Goal: Information Seeking & Learning: Learn about a topic

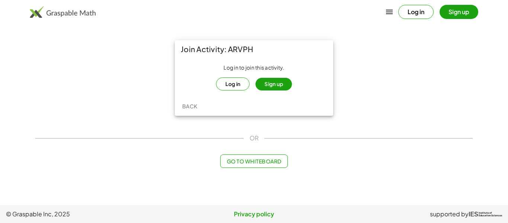
click at [266, 82] on button "Sign up" at bounding box center [273, 84] width 36 height 13
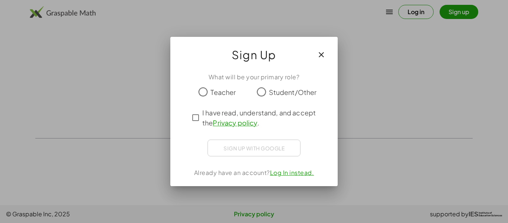
click at [271, 94] on span "Student/Other" at bounding box center [293, 92] width 48 height 10
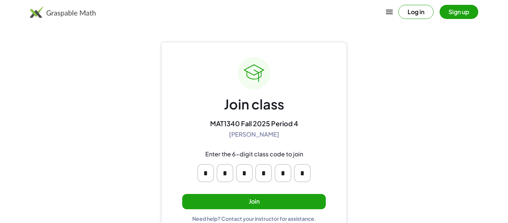
scroll to position [14, 0]
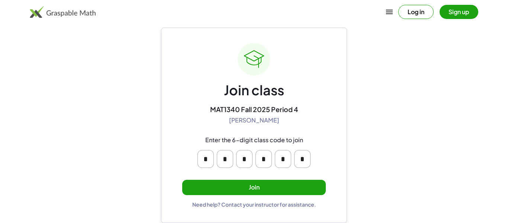
click at [256, 181] on button "Join" at bounding box center [253, 187] width 143 height 15
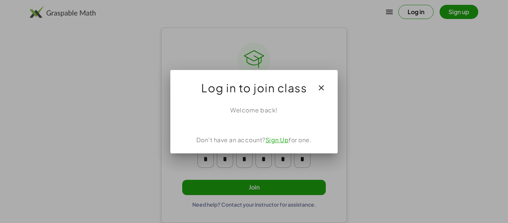
scroll to position [0, 0]
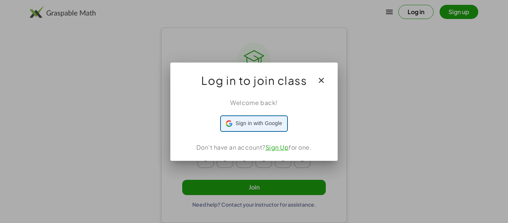
click at [267, 125] on span "Sign in with Google" at bounding box center [258, 123] width 46 height 8
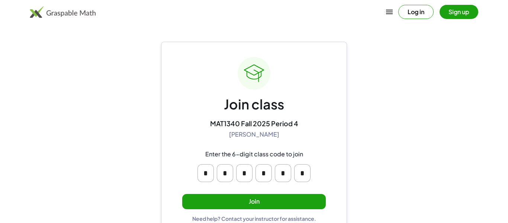
scroll to position [14, 0]
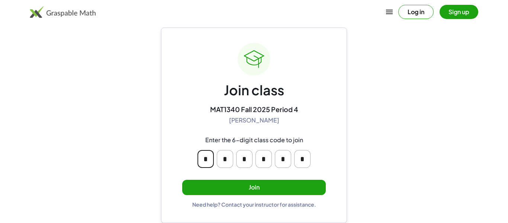
click at [207, 157] on input "*" at bounding box center [205, 159] width 16 height 18
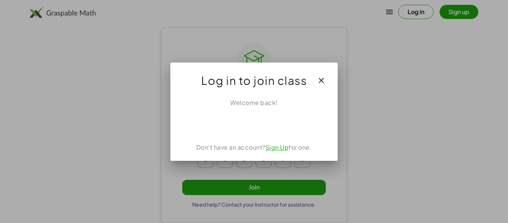
click at [324, 80] on icon "button" at bounding box center [321, 80] width 9 height 9
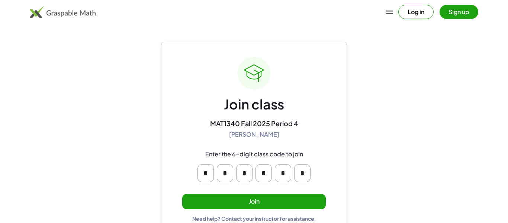
scroll to position [14, 0]
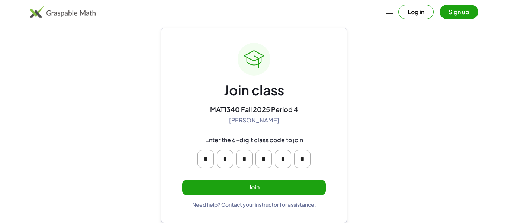
click at [459, 16] on button "Sign up" at bounding box center [458, 12] width 39 height 14
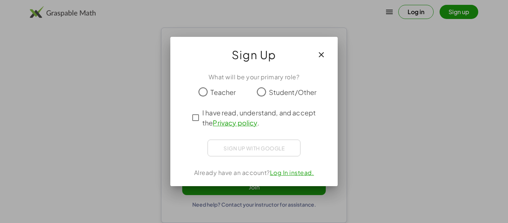
scroll to position [0, 0]
click at [272, 94] on span "Student/Other" at bounding box center [293, 92] width 48 height 10
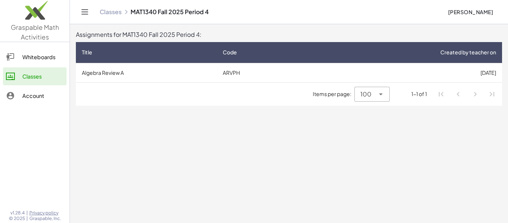
click at [232, 74] on td "ARVPH" at bounding box center [261, 72] width 88 height 19
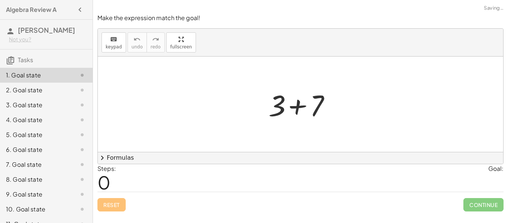
click at [358, 144] on div at bounding box center [300, 104] width 405 height 95
click at [298, 84] on div "+ 3 + 7" at bounding box center [300, 104] width 86 height 42
click at [293, 97] on div at bounding box center [303, 104] width 77 height 38
click at [120, 45] on span "keypad" at bounding box center [114, 46] width 16 height 5
click at [100, 180] on span "0" at bounding box center [103, 182] width 13 height 23
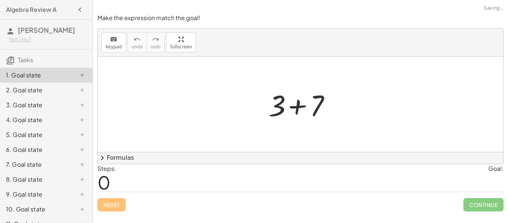
click at [393, 103] on div at bounding box center [300, 104] width 405 height 95
click at [387, 102] on div at bounding box center [300, 104] width 405 height 95
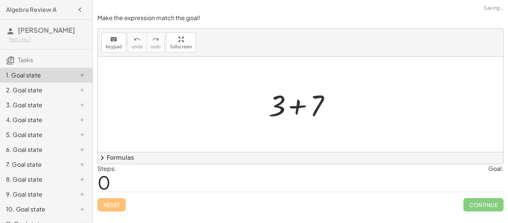
click at [387, 102] on div at bounding box center [300, 104] width 405 height 95
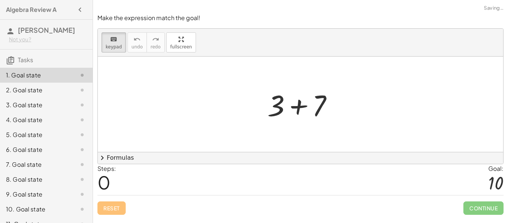
drag, startPoint x: 380, startPoint y: 126, endPoint x: 369, endPoint y: 125, distance: 11.2
click at [367, 127] on div at bounding box center [300, 104] width 405 height 95
click at [490, 179] on div at bounding box center [495, 183] width 15 height 20
click at [358, 106] on div at bounding box center [300, 104] width 405 height 95
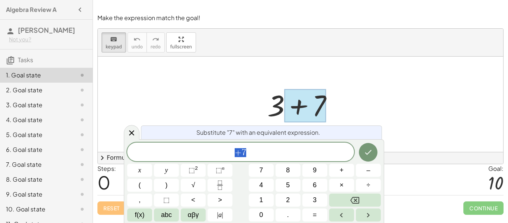
click at [359, 98] on div at bounding box center [300, 104] width 405 height 95
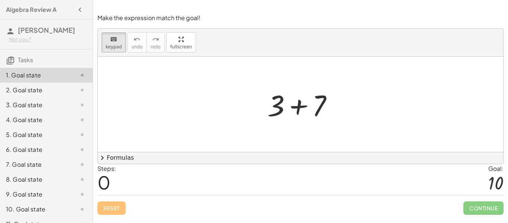
click at [335, 107] on div at bounding box center [303, 104] width 79 height 38
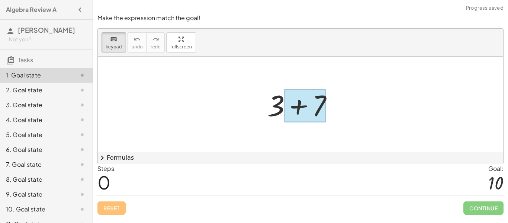
click at [312, 106] on div at bounding box center [305, 105] width 42 height 33
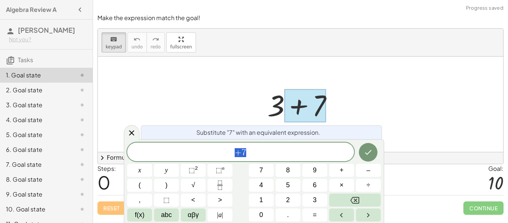
click at [281, 143] on div "+ 7" at bounding box center [240, 151] width 227 height 19
click at [342, 95] on div at bounding box center [303, 104] width 79 height 38
click at [313, 214] on span "=" at bounding box center [315, 215] width 4 height 10
click at [265, 204] on button "1" at bounding box center [261, 199] width 25 height 13
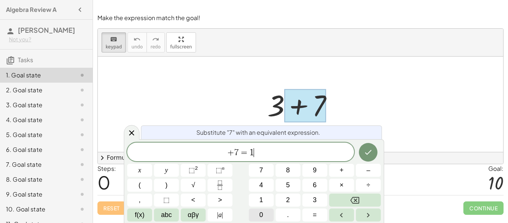
click at [264, 213] on button "0" at bounding box center [261, 214] width 25 height 13
click at [363, 158] on button "Done" at bounding box center [368, 152] width 19 height 19
click at [281, 110] on div at bounding box center [303, 104] width 79 height 38
click at [259, 88] on div "+ 3 + 7" at bounding box center [300, 104] width 88 height 42
click at [275, 99] on div at bounding box center [303, 104] width 79 height 38
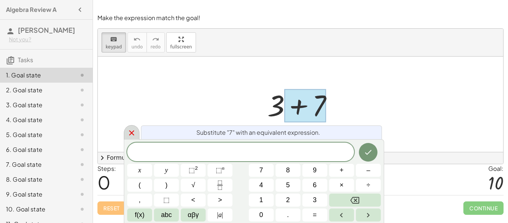
click at [129, 129] on icon at bounding box center [131, 132] width 9 height 9
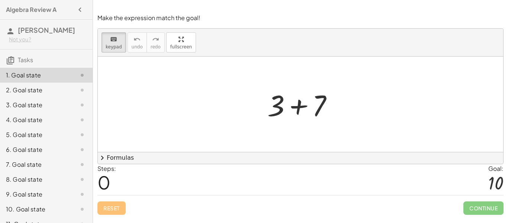
scroll to position [0, 0]
click at [177, 179] on div "Steps: 0 Goal: 10" at bounding box center [300, 179] width 406 height 31
click at [345, 98] on div at bounding box center [300, 104] width 405 height 95
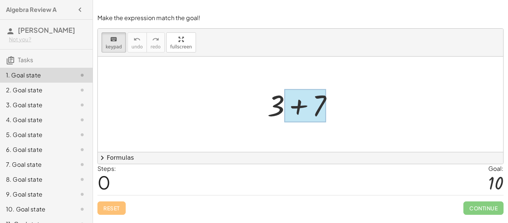
drag, startPoint x: 249, startPoint y: 117, endPoint x: 391, endPoint y: 98, distance: 143.7
click at [391, 98] on div at bounding box center [300, 104] width 405 height 95
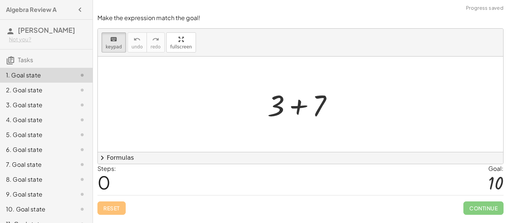
click at [391, 98] on div at bounding box center [300, 104] width 405 height 95
click at [331, 100] on div at bounding box center [303, 104] width 79 height 38
click at [327, 101] on div at bounding box center [303, 104] width 79 height 38
click at [326, 101] on div at bounding box center [303, 104] width 79 height 38
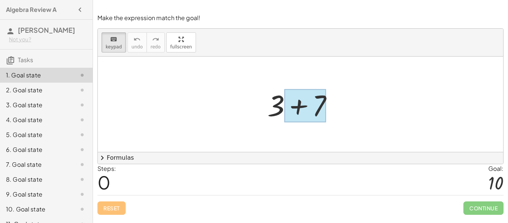
click at [298, 106] on div at bounding box center [305, 105] width 42 height 33
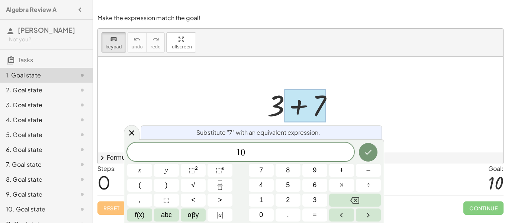
scroll to position [3, 0]
click at [367, 147] on button "Done" at bounding box center [368, 152] width 19 height 19
click at [296, 108] on div at bounding box center [305, 105] width 42 height 33
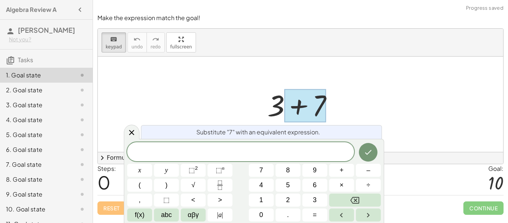
click at [296, 108] on div at bounding box center [305, 105] width 42 height 33
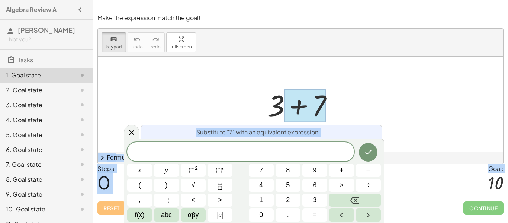
drag, startPoint x: 321, startPoint y: 105, endPoint x: 283, endPoint y: 158, distance: 65.7
click at [283, 158] on body "Algebra Review A [PERSON_NAME] Not you? Tasks 1. Goal state 2. Goal state 3. Go…" at bounding box center [254, 111] width 508 height 223
click at [240, 84] on div at bounding box center [300, 104] width 405 height 95
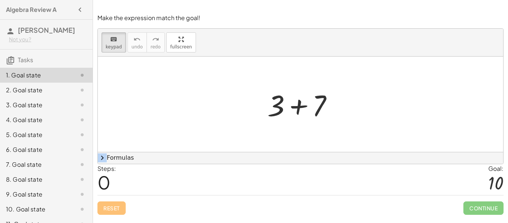
drag, startPoint x: 289, startPoint y: 104, endPoint x: 203, endPoint y: 156, distance: 100.4
click at [197, 135] on div at bounding box center [300, 104] width 405 height 95
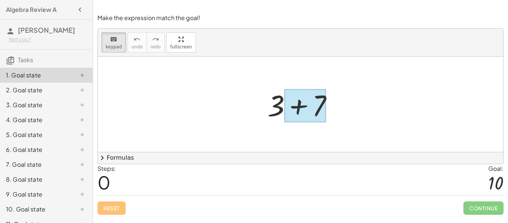
click at [308, 99] on div at bounding box center [305, 105] width 42 height 33
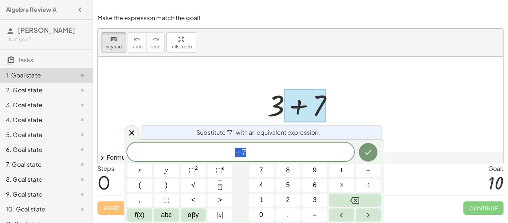
scroll to position [4, 0]
drag, startPoint x: 308, startPoint y: 99, endPoint x: 288, endPoint y: 103, distance: 20.5
click at [288, 103] on div at bounding box center [305, 105] width 42 height 33
click at [238, 159] on div "+ 7" at bounding box center [240, 151] width 227 height 19
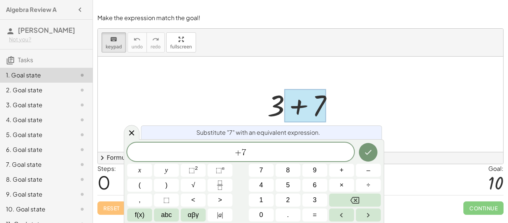
click at [421, 89] on div at bounding box center [300, 104] width 405 height 95
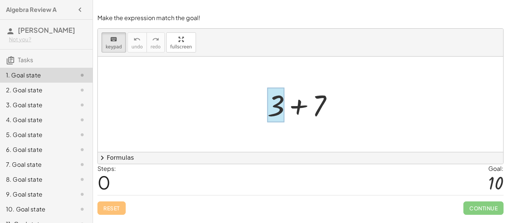
click at [277, 101] on div at bounding box center [275, 105] width 17 height 35
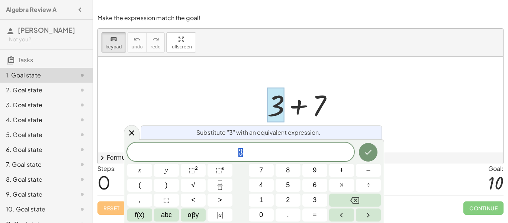
scroll to position [5, 0]
click at [294, 104] on div at bounding box center [303, 104] width 79 height 38
click at [300, 104] on div at bounding box center [303, 104] width 79 height 38
click at [291, 202] on button "2" at bounding box center [287, 199] width 25 height 13
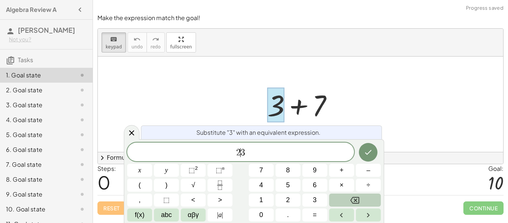
click at [355, 198] on icon "Backspace" at bounding box center [354, 200] width 9 height 9
click at [323, 114] on div at bounding box center [303, 104] width 79 height 38
click at [134, 133] on icon at bounding box center [131, 132] width 9 height 9
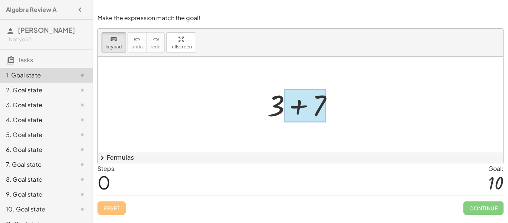
click at [298, 105] on div at bounding box center [305, 105] width 42 height 33
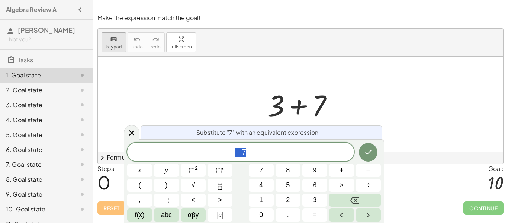
click at [114, 49] on span "keypad" at bounding box center [114, 46] width 16 height 5
click at [131, 136] on icon at bounding box center [131, 132] width 9 height 9
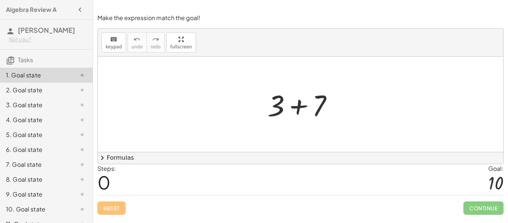
click at [298, 106] on div at bounding box center [303, 104] width 79 height 38
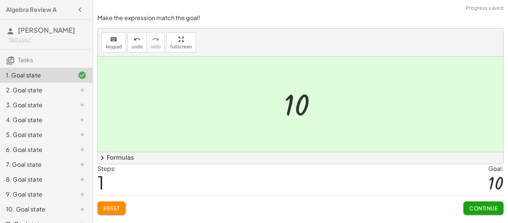
click at [477, 212] on button "Continue" at bounding box center [483, 207] width 40 height 13
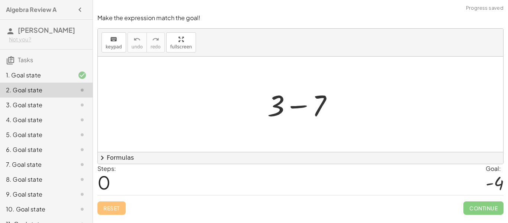
click at [300, 107] on div at bounding box center [303, 104] width 79 height 38
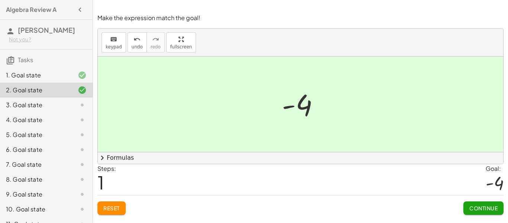
click at [484, 210] on span "Continue" at bounding box center [483, 207] width 28 height 7
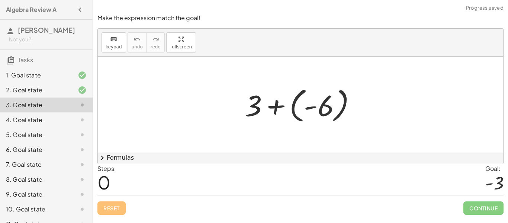
click at [277, 107] on div at bounding box center [303, 104] width 125 height 41
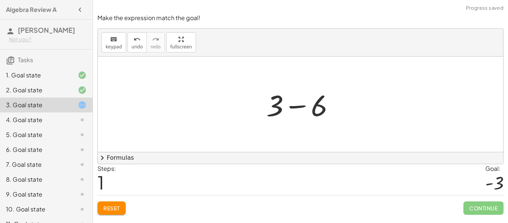
click at [298, 106] on div at bounding box center [303, 104] width 82 height 38
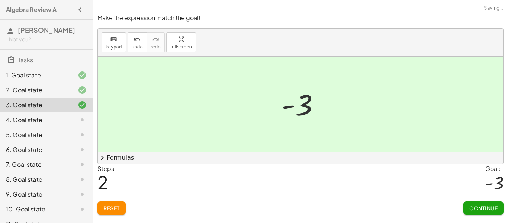
click at [485, 203] on button "Continue" at bounding box center [483, 207] width 40 height 13
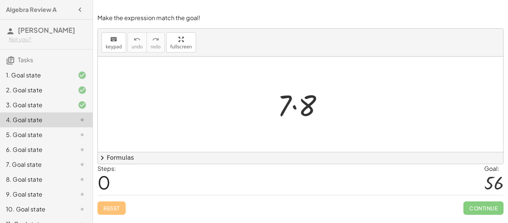
click at [293, 105] on div at bounding box center [303, 104] width 59 height 38
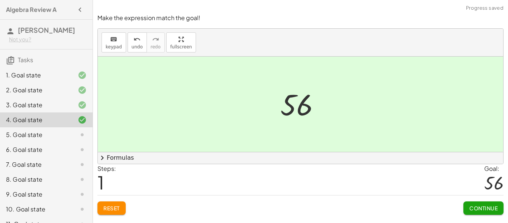
click at [469, 203] on button "Continue" at bounding box center [483, 207] width 40 height 13
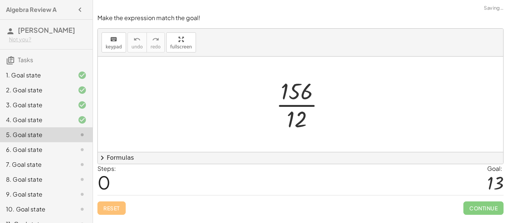
click at [297, 118] on div at bounding box center [303, 103] width 62 height 57
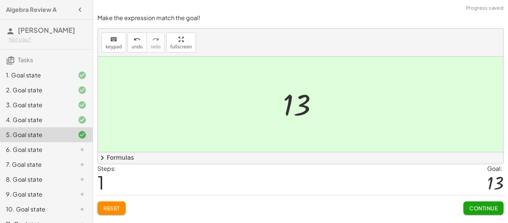
click at [485, 206] on span "Continue" at bounding box center [483, 207] width 28 height 7
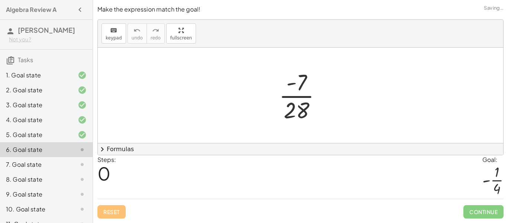
click at [301, 107] on div at bounding box center [303, 95] width 56 height 57
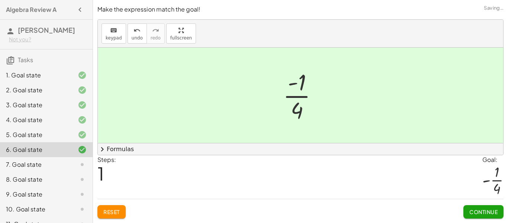
click at [481, 213] on span "Continue" at bounding box center [483, 211] width 28 height 7
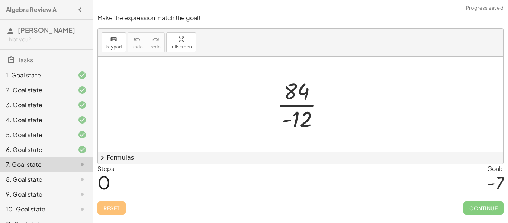
click at [300, 125] on div at bounding box center [303, 103] width 60 height 57
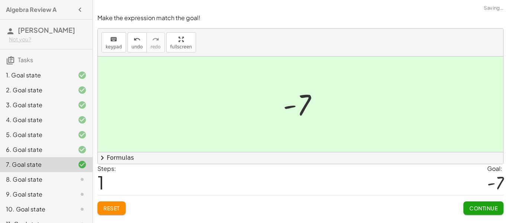
click at [470, 206] on span "Continue" at bounding box center [483, 207] width 28 height 7
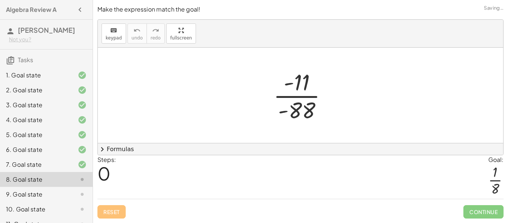
click at [298, 113] on div at bounding box center [302, 95] width 67 height 57
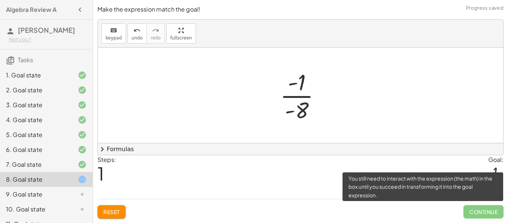
click at [471, 210] on span "Continue" at bounding box center [483, 211] width 40 height 13
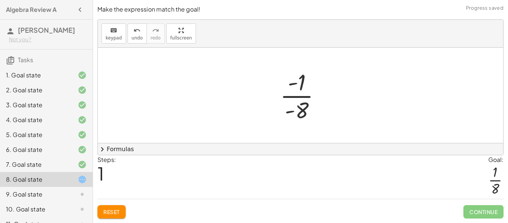
click at [298, 107] on div at bounding box center [303, 95] width 54 height 57
click at [296, 110] on div at bounding box center [303, 95] width 54 height 57
click at [297, 96] on div at bounding box center [303, 95] width 54 height 57
click at [298, 88] on div at bounding box center [303, 95] width 54 height 57
click at [301, 79] on div at bounding box center [303, 95] width 54 height 57
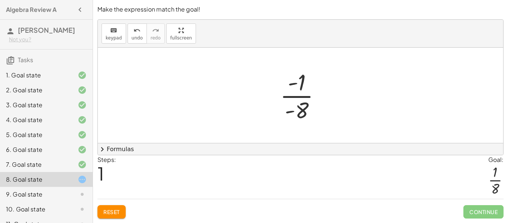
click at [300, 123] on div at bounding box center [303, 95] width 54 height 57
click at [297, 107] on div at bounding box center [303, 95] width 54 height 57
click at [291, 111] on div at bounding box center [303, 95] width 54 height 57
click at [294, 85] on div at bounding box center [303, 95] width 54 height 57
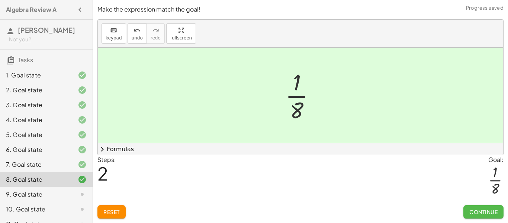
click at [481, 211] on span "Continue" at bounding box center [483, 211] width 28 height 7
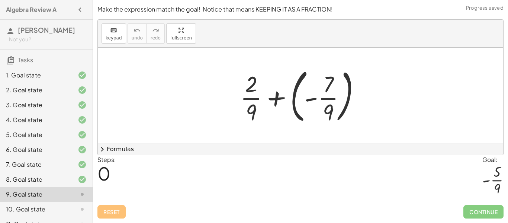
click at [279, 95] on div at bounding box center [303, 95] width 134 height 62
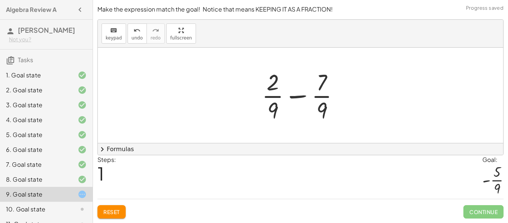
click at [295, 95] on div at bounding box center [303, 95] width 91 height 57
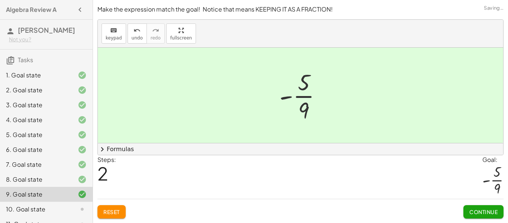
click at [288, 98] on div at bounding box center [303, 95] width 56 height 57
click at [483, 206] on button "Continue" at bounding box center [483, 211] width 40 height 13
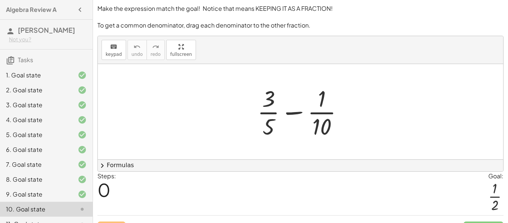
scroll to position [2, 0]
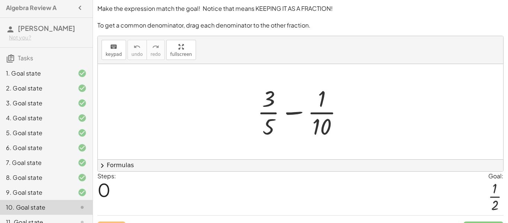
click at [293, 113] on div at bounding box center [303, 111] width 99 height 57
click at [327, 125] on div at bounding box center [303, 111] width 99 height 57
drag, startPoint x: 264, startPoint y: 129, endPoint x: 326, endPoint y: 128, distance: 62.1
click at [326, 128] on div at bounding box center [303, 111] width 99 height 57
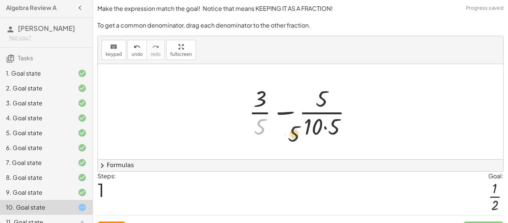
drag, startPoint x: 255, startPoint y: 128, endPoint x: 317, endPoint y: 136, distance: 61.8
click at [317, 136] on div at bounding box center [303, 111] width 116 height 57
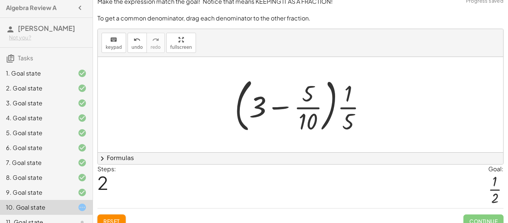
scroll to position [9, 0]
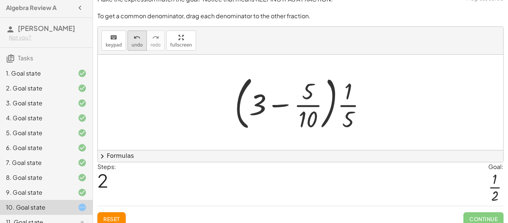
click at [139, 40] on div "undo" at bounding box center [137, 37] width 11 height 9
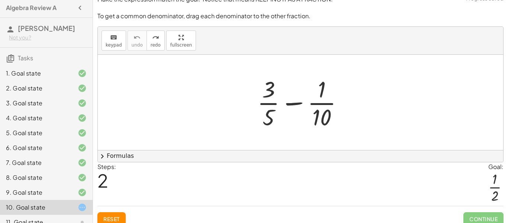
click at [296, 101] on div at bounding box center [303, 102] width 99 height 57
drag, startPoint x: 265, startPoint y: 90, endPoint x: 319, endPoint y: 91, distance: 53.2
click at [319, 91] on div at bounding box center [303, 102] width 99 height 57
drag, startPoint x: 325, startPoint y: 90, endPoint x: 257, endPoint y: 90, distance: 67.3
click at [257, 90] on div at bounding box center [303, 102] width 99 height 57
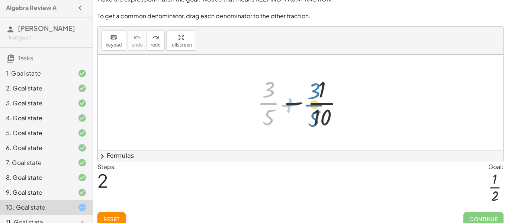
drag, startPoint x: 268, startPoint y: 110, endPoint x: 324, endPoint y: 112, distance: 55.4
click at [324, 112] on div at bounding box center [303, 102] width 99 height 57
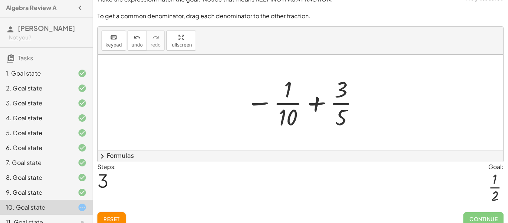
click at [314, 103] on div at bounding box center [303, 102] width 122 height 57
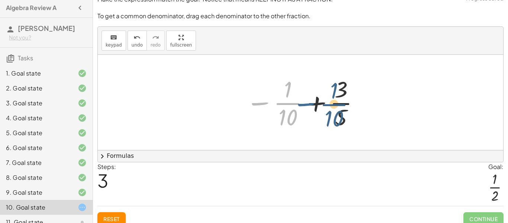
drag, startPoint x: 259, startPoint y: 102, endPoint x: 305, endPoint y: 103, distance: 46.5
click at [305, 103] on div at bounding box center [303, 102] width 122 height 57
drag, startPoint x: 269, startPoint y: 100, endPoint x: 332, endPoint y: 100, distance: 63.2
click at [332, 100] on div at bounding box center [303, 102] width 122 height 57
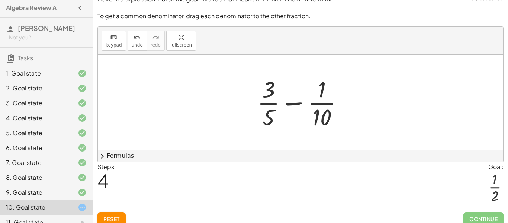
scroll to position [16, 0]
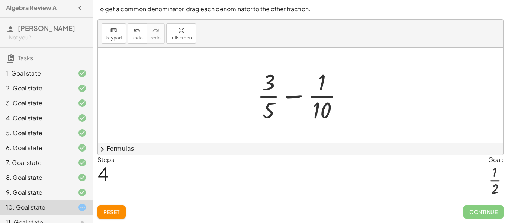
click at [486, 206] on span "Continue" at bounding box center [483, 211] width 40 height 13
click at [132, 37] on span "undo" at bounding box center [137, 37] width 11 height 5
click at [109, 216] on button "Reset" at bounding box center [111, 211] width 28 height 13
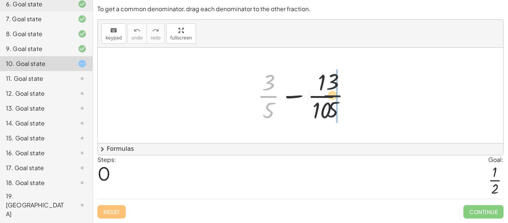
drag, startPoint x: 265, startPoint y: 96, endPoint x: 341, endPoint y: 96, distance: 75.8
click at [341, 96] on div at bounding box center [303, 95] width 99 height 57
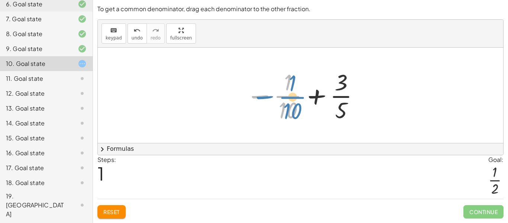
drag, startPoint x: 257, startPoint y: 96, endPoint x: 239, endPoint y: 91, distance: 18.0
click at [239, 91] on div "+ · 3 · 5 − · 1 · 10 − · 1 · 10 + · 3 · 5 − · 1 · 10" at bounding box center [300, 95] width 131 height 61
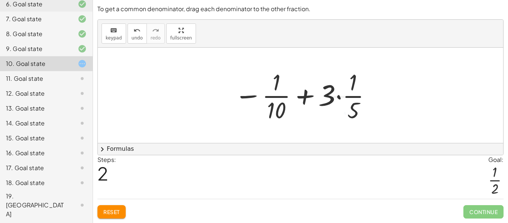
click at [113, 217] on button "Reset" at bounding box center [111, 211] width 28 height 13
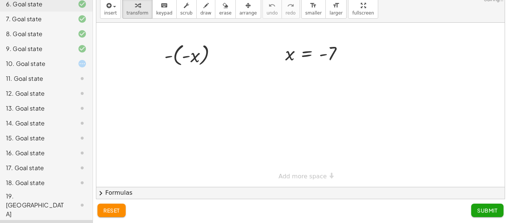
click at [39, 198] on div "19. [GEOGRAPHIC_DATA]" at bounding box center [36, 204] width 60 height 27
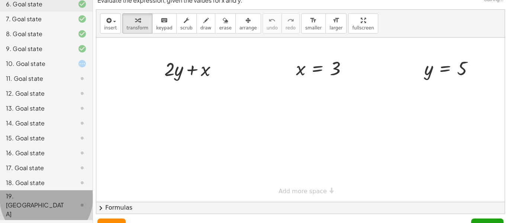
click at [48, 190] on div "19. [GEOGRAPHIC_DATA]" at bounding box center [46, 205] width 93 height 30
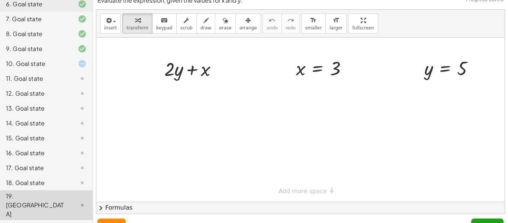
click at [61, 62] on div "10. Goal state" at bounding box center [36, 63] width 60 height 9
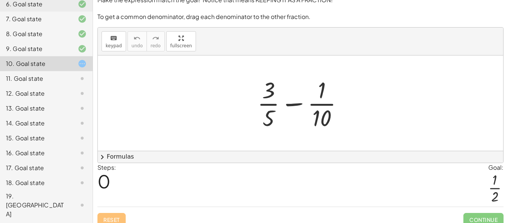
click at [61, 48] on div "9. Goal state" at bounding box center [36, 48] width 60 height 9
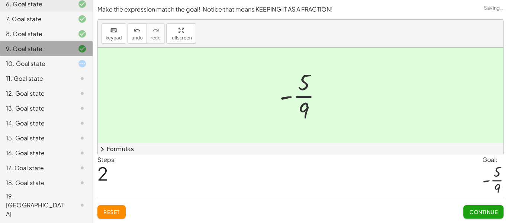
scroll to position [0, 0]
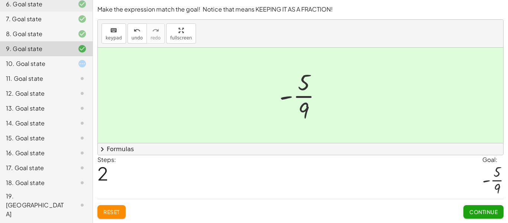
click at [62, 67] on div "10. Goal state" at bounding box center [36, 63] width 60 height 9
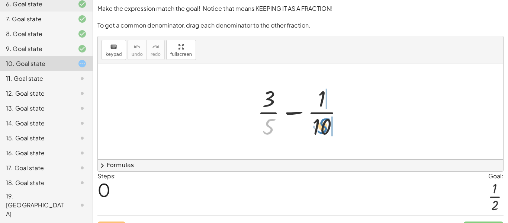
drag, startPoint x: 275, startPoint y: 128, endPoint x: 337, endPoint y: 128, distance: 62.1
click at [337, 128] on div at bounding box center [303, 111] width 99 height 57
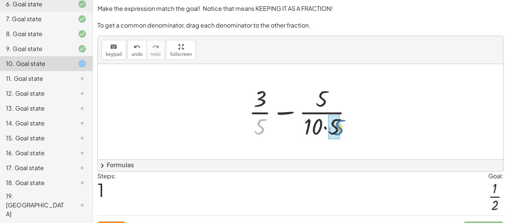
drag, startPoint x: 262, startPoint y: 126, endPoint x: 339, endPoint y: 127, distance: 77.0
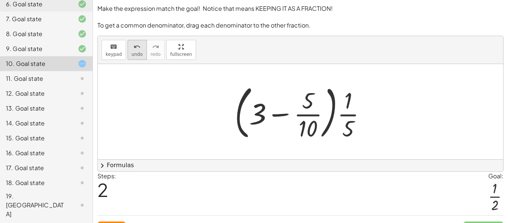
click at [136, 54] on span "undo" at bounding box center [137, 54] width 11 height 5
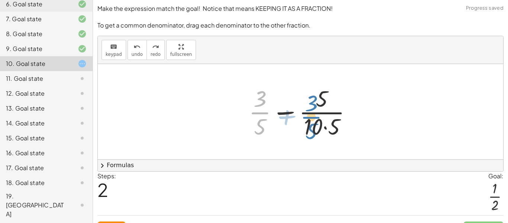
drag, startPoint x: 259, startPoint y: 112, endPoint x: 311, endPoint y: 117, distance: 51.5
click at [311, 117] on div at bounding box center [303, 111] width 116 height 57
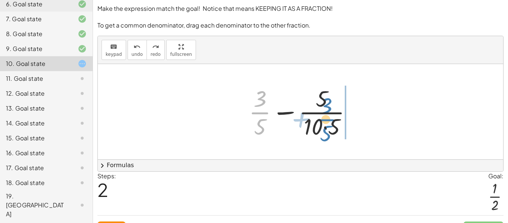
drag, startPoint x: 255, startPoint y: 111, endPoint x: 327, endPoint y: 115, distance: 72.2
click at [327, 115] on div at bounding box center [303, 111] width 116 height 57
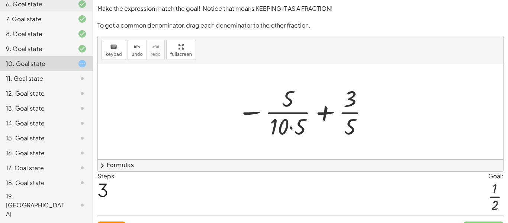
click at [325, 117] on div at bounding box center [302, 111] width 139 height 57
drag, startPoint x: 290, startPoint y: 132, endPoint x: 269, endPoint y: 133, distance: 21.3
click at [269, 133] on div at bounding box center [302, 111] width 139 height 57
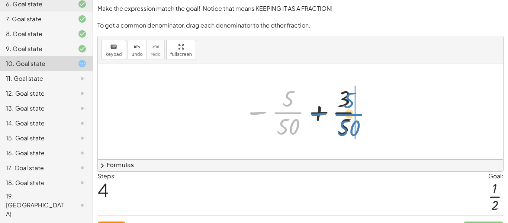
drag, startPoint x: 255, startPoint y: 115, endPoint x: 316, endPoint y: 116, distance: 61.0
click at [316, 116] on div at bounding box center [303, 111] width 126 height 57
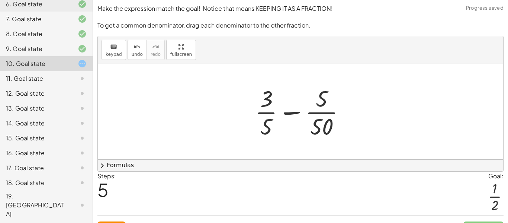
click at [297, 113] on div at bounding box center [302, 111] width 103 height 57
drag, startPoint x: 258, startPoint y: 131, endPoint x: 309, endPoint y: 139, distance: 51.3
click at [309, 139] on div at bounding box center [302, 111] width 103 height 57
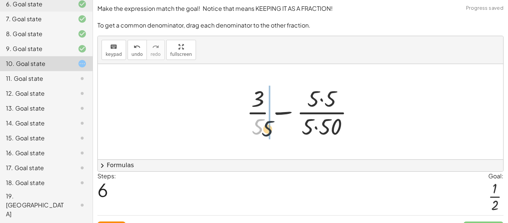
drag, startPoint x: 259, startPoint y: 126, endPoint x: 318, endPoint y: 128, distance: 59.1
click at [318, 128] on div at bounding box center [303, 111] width 121 height 57
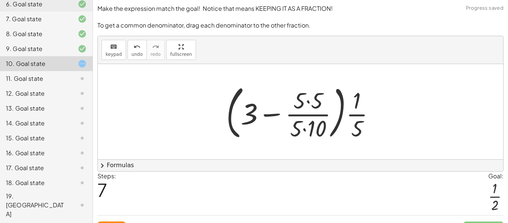
click at [282, 112] on div at bounding box center [303, 112] width 162 height 62
click at [266, 116] on div at bounding box center [303, 112] width 162 height 62
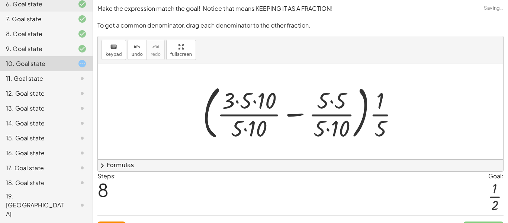
click at [117, 219] on div "Reset Continue" at bounding box center [300, 225] width 406 height 20
click at [117, 220] on div "Reset Continue" at bounding box center [300, 225] width 406 height 20
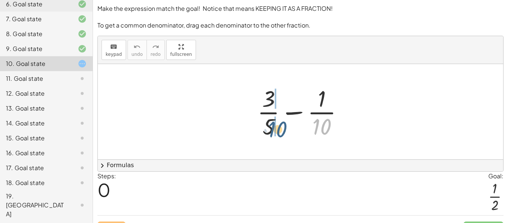
drag, startPoint x: 322, startPoint y: 127, endPoint x: 274, endPoint y: 130, distance: 47.3
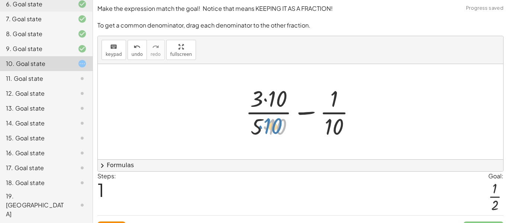
drag, startPoint x: 279, startPoint y: 128, endPoint x: 274, endPoint y: 128, distance: 4.5
click at [274, 128] on div at bounding box center [303, 111] width 123 height 57
click at [268, 128] on div at bounding box center [303, 111] width 123 height 57
click at [266, 128] on div at bounding box center [303, 111] width 123 height 57
click at [265, 98] on div at bounding box center [303, 111] width 123 height 57
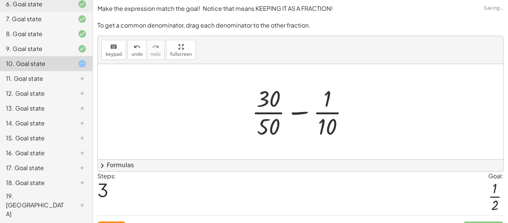
click at [322, 117] on div at bounding box center [303, 111] width 110 height 57
drag, startPoint x: 259, startPoint y: 130, endPoint x: 314, endPoint y: 131, distance: 54.6
click at [314, 131] on div at bounding box center [303, 111] width 110 height 57
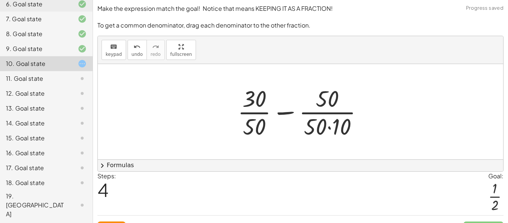
click at [327, 127] on div at bounding box center [303, 111] width 139 height 57
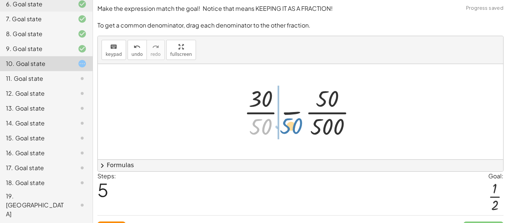
drag, startPoint x: 254, startPoint y: 126, endPoint x: 270, endPoint y: 126, distance: 16.7
click at [270, 126] on div at bounding box center [303, 111] width 126 height 57
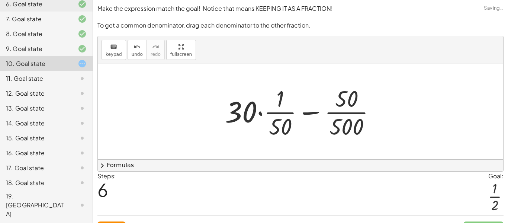
click at [315, 108] on div at bounding box center [303, 111] width 164 height 57
click at [115, 220] on div "Reset Continue" at bounding box center [300, 225] width 406 height 20
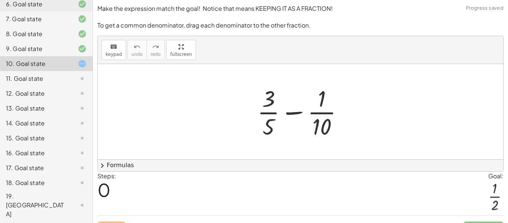
click at [273, 130] on div at bounding box center [303, 111] width 99 height 57
drag, startPoint x: 275, startPoint y: 130, endPoint x: 261, endPoint y: 130, distance: 14.1
click at [261, 130] on div at bounding box center [303, 111] width 99 height 57
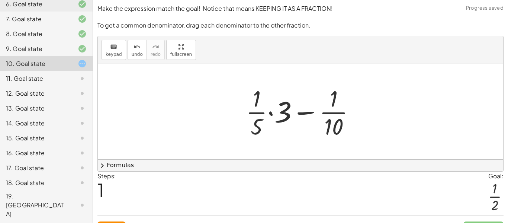
click at [271, 113] on div at bounding box center [303, 111] width 122 height 57
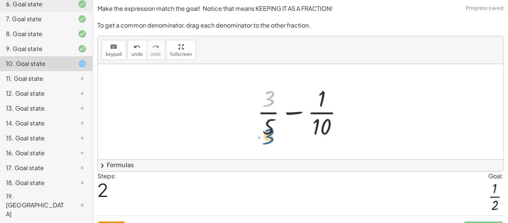
drag, startPoint x: 268, startPoint y: 86, endPoint x: 267, endPoint y: 124, distance: 38.3
click at [267, 124] on div at bounding box center [303, 111] width 99 height 57
drag, startPoint x: 268, startPoint y: 100, endPoint x: 281, endPoint y: 123, distance: 25.8
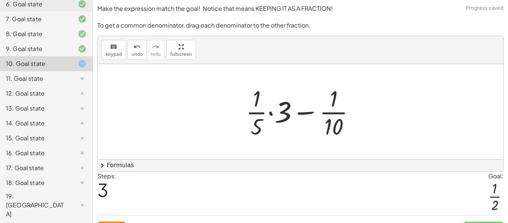
click at [268, 114] on div at bounding box center [303, 111] width 122 height 57
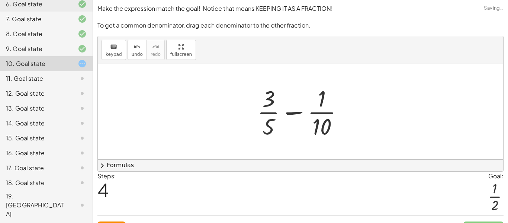
scroll to position [16, 0]
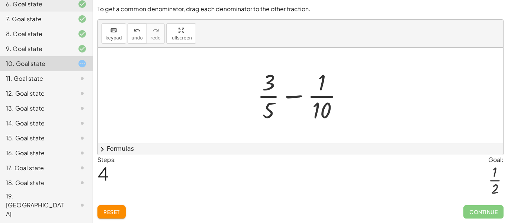
click at [110, 212] on span "Reset" at bounding box center [111, 211] width 16 height 7
click at [110, 212] on div "Reset Continue" at bounding box center [300, 208] width 406 height 20
drag, startPoint x: 268, startPoint y: 108, endPoint x: 328, endPoint y: 117, distance: 60.5
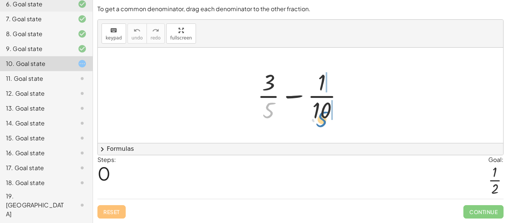
click at [328, 117] on div at bounding box center [303, 95] width 99 height 57
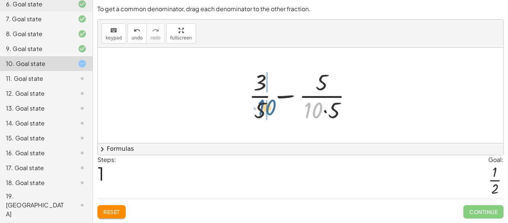
drag, startPoint x: 311, startPoint y: 109, endPoint x: 261, endPoint y: 107, distance: 50.6
click at [261, 107] on div at bounding box center [303, 95] width 116 height 57
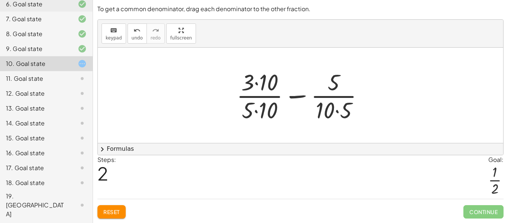
click at [256, 82] on div at bounding box center [303, 95] width 141 height 57
click at [256, 109] on div at bounding box center [303, 95] width 140 height 57
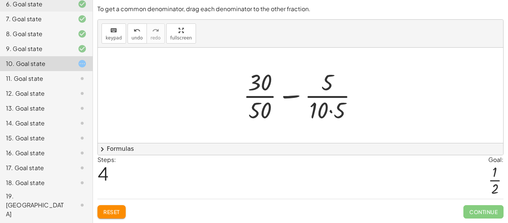
click at [285, 97] on div at bounding box center [303, 95] width 128 height 57
click at [331, 110] on div at bounding box center [303, 95] width 128 height 57
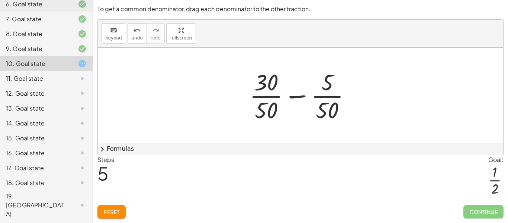
click at [303, 94] on div at bounding box center [303, 95] width 114 height 57
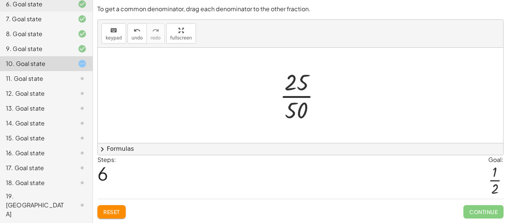
click at [301, 96] on div at bounding box center [303, 95] width 54 height 57
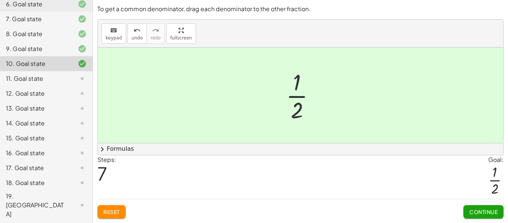
click at [480, 213] on span "Continue" at bounding box center [483, 211] width 28 height 7
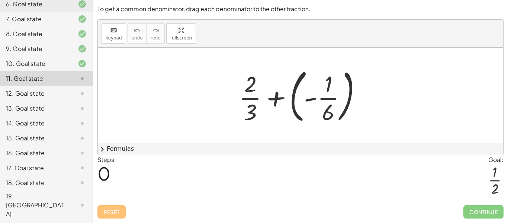
click at [279, 101] on div at bounding box center [303, 95] width 136 height 62
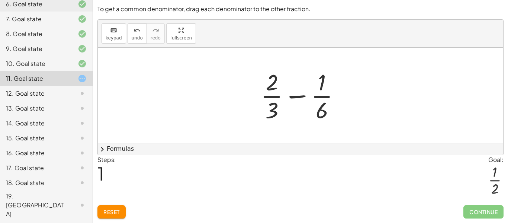
click at [291, 96] on div at bounding box center [303, 95] width 93 height 57
drag, startPoint x: 320, startPoint y: 107, endPoint x: 277, endPoint y: 108, distance: 43.1
click at [277, 108] on div at bounding box center [303, 95] width 93 height 57
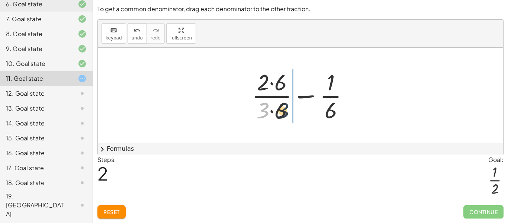
drag, startPoint x: 265, startPoint y: 114, endPoint x: 244, endPoint y: 104, distance: 23.5
click at [0, 0] on div "Make the expression match the goal! Notice that means KEEPING IT AS A FRACTION!…" at bounding box center [0, 0] width 0 height 0
click at [244, 104] on div "+ · 2 · 3 + ( - · 1 · 6 ) + · 2 · 3 − · 1 · 6 · 3 + · 2 · 3 · 1 − · 6 · 6 · 6" at bounding box center [301, 95] width 120 height 61
drag, startPoint x: 265, startPoint y: 105, endPoint x: 325, endPoint y: 107, distance: 59.9
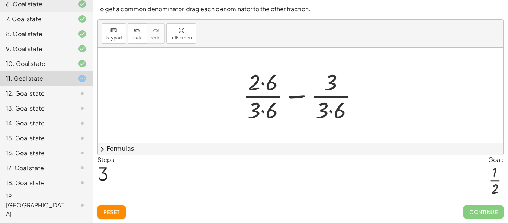
click at [262, 110] on div at bounding box center [303, 95] width 128 height 57
click at [261, 85] on div at bounding box center [303, 95] width 128 height 57
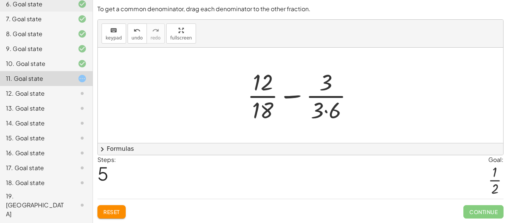
click at [325, 111] on div at bounding box center [302, 95] width 119 height 57
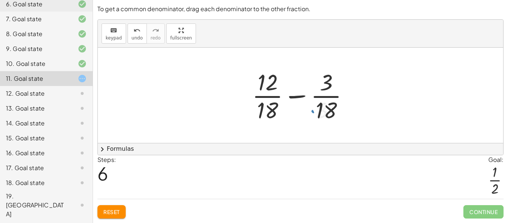
click at [303, 94] on div at bounding box center [303, 95] width 110 height 57
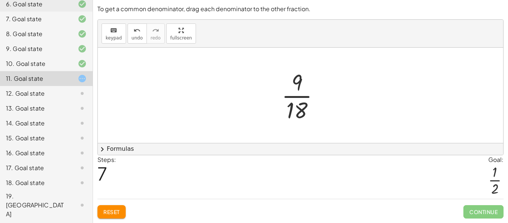
click at [294, 95] on div at bounding box center [303, 95] width 51 height 57
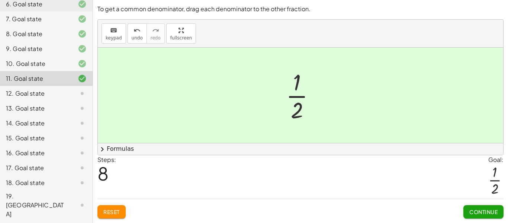
click at [471, 205] on button "Continue" at bounding box center [483, 211] width 40 height 13
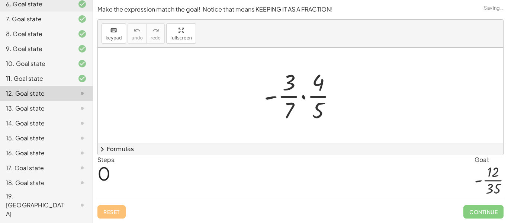
scroll to position [0, 0]
drag, startPoint x: 298, startPoint y: 112, endPoint x: 319, endPoint y: 112, distance: 20.8
click at [319, 112] on div at bounding box center [302, 95] width 85 height 57
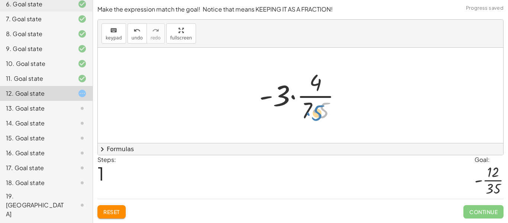
click at [323, 110] on div at bounding box center [302, 95] width 95 height 57
click at [100, 209] on button "Reset" at bounding box center [111, 211] width 28 height 13
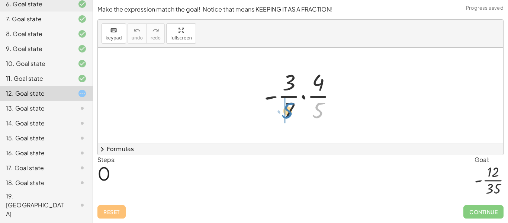
drag, startPoint x: 320, startPoint y: 114, endPoint x: 289, endPoint y: 114, distance: 30.5
click at [289, 114] on div at bounding box center [302, 95] width 85 height 57
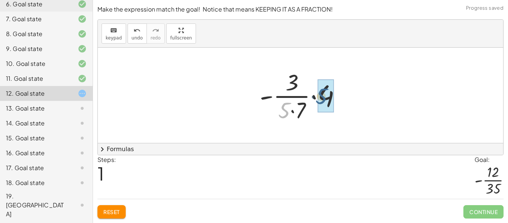
drag, startPoint x: 287, startPoint y: 113, endPoint x: 326, endPoint y: 99, distance: 41.5
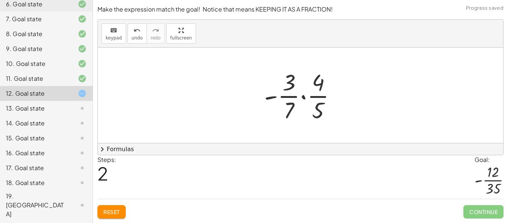
click at [303, 100] on div at bounding box center [302, 95] width 85 height 57
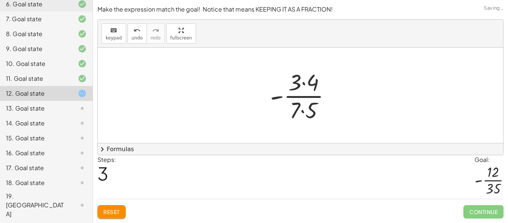
click at [283, 97] on div at bounding box center [303, 95] width 74 height 57
click at [297, 97] on div at bounding box center [303, 95] width 74 height 57
click at [301, 97] on div at bounding box center [303, 95] width 74 height 57
click at [272, 99] on div at bounding box center [303, 95] width 74 height 57
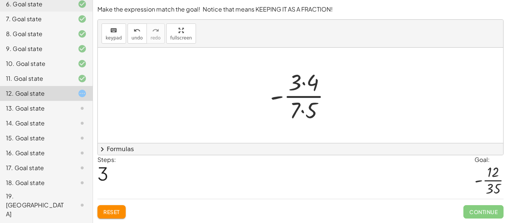
drag, startPoint x: 284, startPoint y: 97, endPoint x: 274, endPoint y: 100, distance: 9.7
click at [274, 100] on div at bounding box center [303, 95] width 74 height 57
click at [118, 208] on span "Reset" at bounding box center [111, 211] width 16 height 7
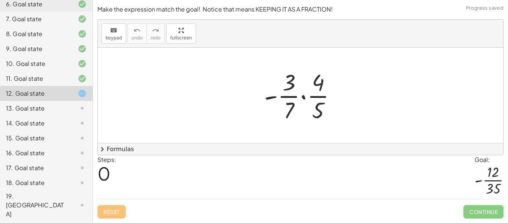
click at [290, 109] on div at bounding box center [302, 95] width 85 height 57
click at [305, 92] on div at bounding box center [302, 95] width 85 height 57
click at [304, 96] on div at bounding box center [303, 95] width 74 height 57
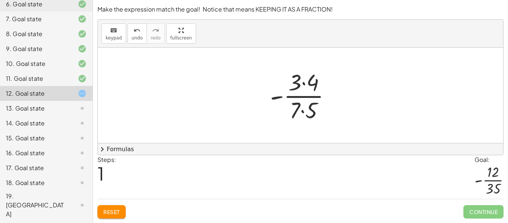
click at [303, 112] on div at bounding box center [303, 95] width 74 height 57
click at [303, 84] on div at bounding box center [303, 95] width 74 height 57
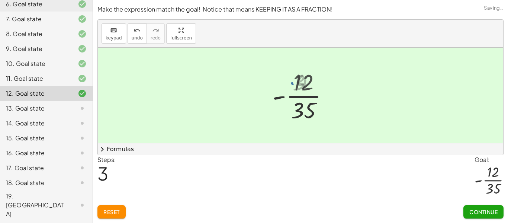
click at [306, 94] on div at bounding box center [303, 95] width 68 height 57
click at [489, 216] on button "Continue" at bounding box center [483, 211] width 40 height 13
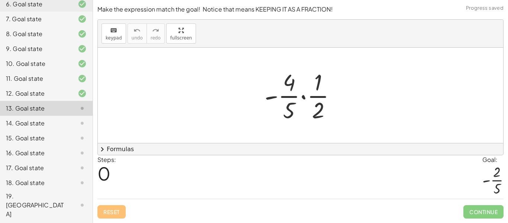
click at [303, 99] on div at bounding box center [303, 95] width 85 height 57
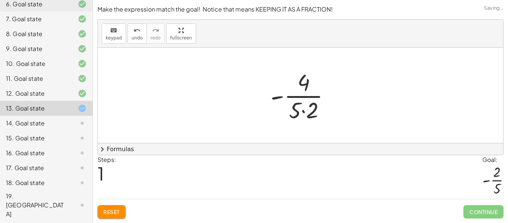
click at [300, 97] on div at bounding box center [303, 95] width 73 height 57
click at [303, 112] on div at bounding box center [303, 95] width 73 height 57
click at [301, 97] on div at bounding box center [303, 95] width 62 height 57
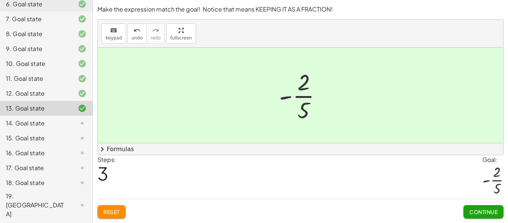
click at [483, 215] on button "Continue" at bounding box center [483, 211] width 40 height 13
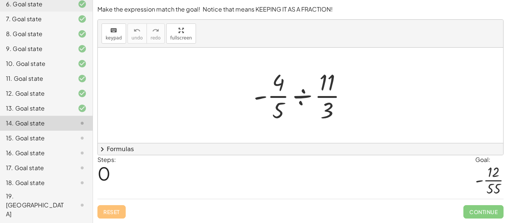
click at [303, 91] on div at bounding box center [303, 95] width 106 height 57
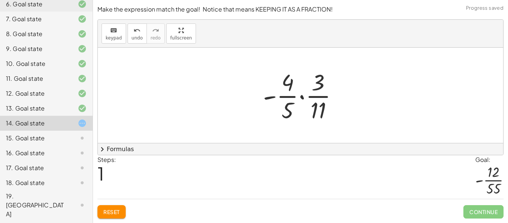
click at [303, 94] on div at bounding box center [303, 95] width 88 height 57
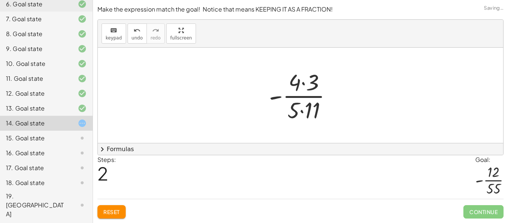
click at [301, 110] on div at bounding box center [303, 95] width 77 height 57
click at [303, 85] on div at bounding box center [303, 95] width 74 height 57
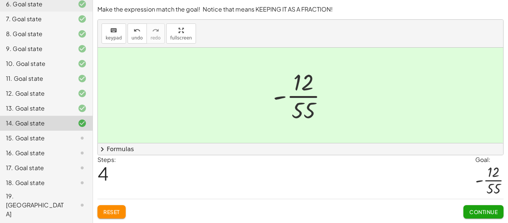
click at [483, 209] on span "Continue" at bounding box center [483, 211] width 28 height 7
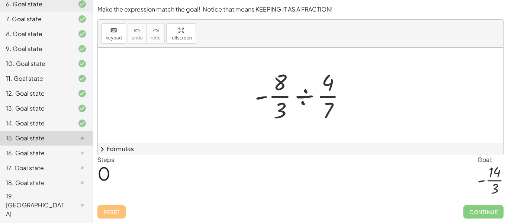
click at [304, 93] on div at bounding box center [303, 95] width 104 height 57
click at [305, 97] on div at bounding box center [303, 95] width 86 height 57
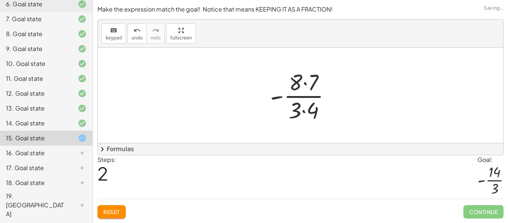
click at [305, 84] on div at bounding box center [303, 95] width 74 height 57
click at [303, 107] on div at bounding box center [303, 95] width 74 height 57
click at [299, 99] on div at bounding box center [303, 95] width 68 height 57
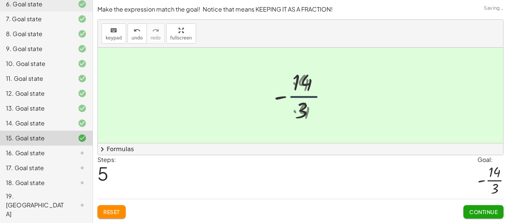
click at [300, 97] on div at bounding box center [303, 95] width 64 height 57
click at [479, 207] on button "Continue" at bounding box center [483, 211] width 40 height 13
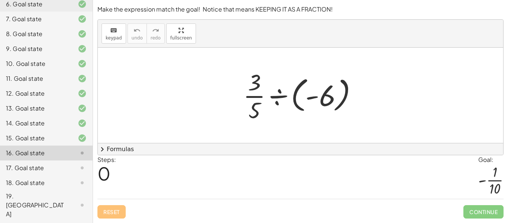
click at [272, 93] on div at bounding box center [303, 95] width 128 height 57
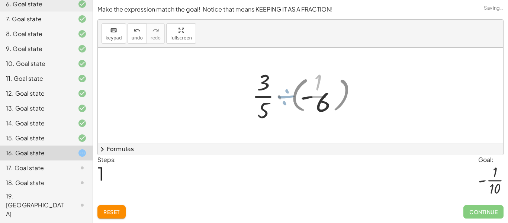
click at [276, 97] on div at bounding box center [302, 95] width 85 height 57
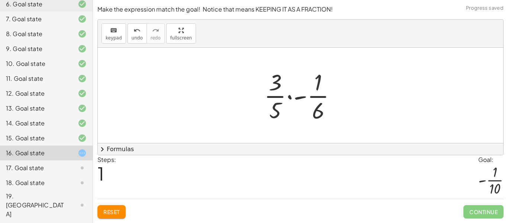
click at [288, 97] on div at bounding box center [302, 95] width 85 height 57
click at [307, 83] on div at bounding box center [304, 95] width 74 height 57
click at [310, 83] on div at bounding box center [304, 95] width 74 height 57
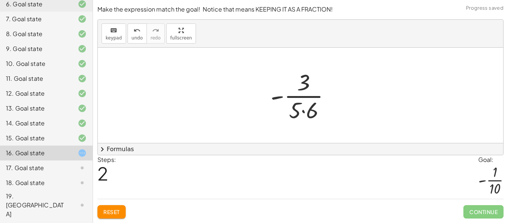
click at [305, 110] on div at bounding box center [304, 95] width 74 height 57
click at [306, 99] on div at bounding box center [303, 95] width 68 height 57
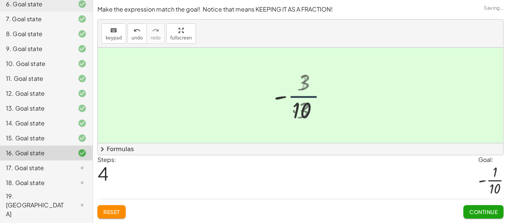
click at [314, 97] on div at bounding box center [303, 95] width 62 height 57
click at [473, 207] on button "Continue" at bounding box center [483, 211] width 40 height 13
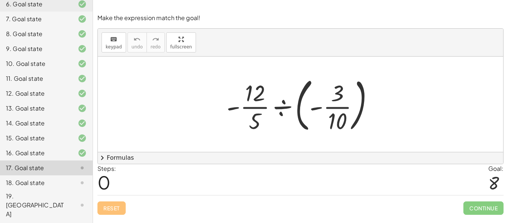
click at [281, 109] on div at bounding box center [303, 104] width 161 height 62
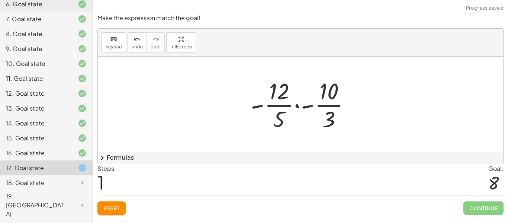
click at [296, 106] on div at bounding box center [303, 103] width 113 height 57
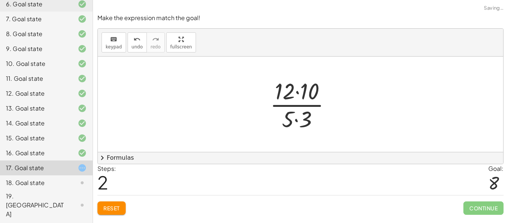
click at [298, 91] on div at bounding box center [303, 103] width 74 height 57
click at [297, 119] on div at bounding box center [302, 103] width 61 height 57
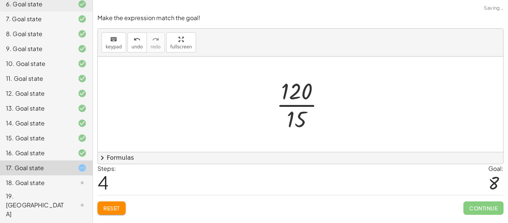
click at [309, 104] on div at bounding box center [302, 103] width 61 height 57
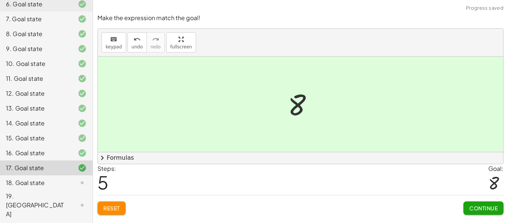
click at [489, 209] on span "Continue" at bounding box center [483, 207] width 28 height 7
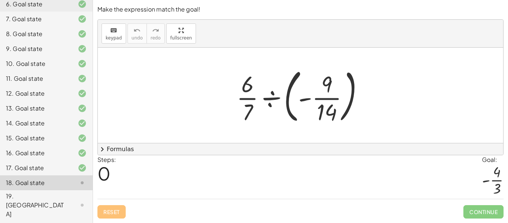
click at [271, 99] on div at bounding box center [303, 95] width 141 height 62
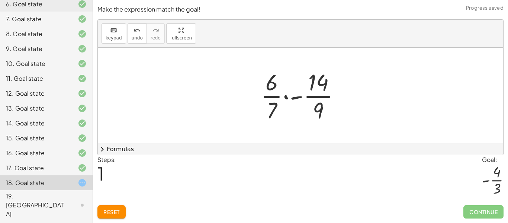
click at [289, 96] on div at bounding box center [303, 95] width 93 height 57
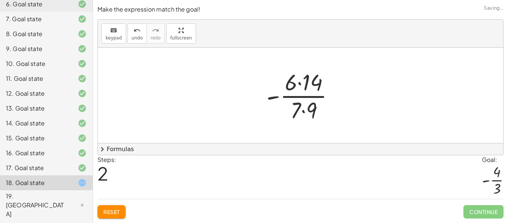
click at [298, 84] on div at bounding box center [302, 95] width 81 height 57
click at [302, 112] on div at bounding box center [303, 95] width 70 height 57
click at [307, 97] on div at bounding box center [303, 95] width 70 height 57
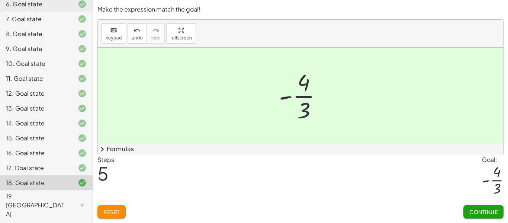
click at [479, 216] on button "Continue" at bounding box center [483, 211] width 40 height 13
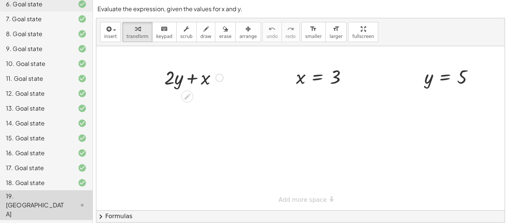
click at [193, 78] on div at bounding box center [194, 76] width 66 height 25
drag, startPoint x: 315, startPoint y: 77, endPoint x: 395, endPoint y: 74, distance: 80.3
click at [395, 74] on div "+ · 2 · y + x x = 3 x = 3 y = 5" at bounding box center [300, 128] width 408 height 164
click at [180, 80] on div at bounding box center [194, 76] width 66 height 25
drag, startPoint x: 201, startPoint y: 79, endPoint x: 342, endPoint y: 76, distance: 141.7
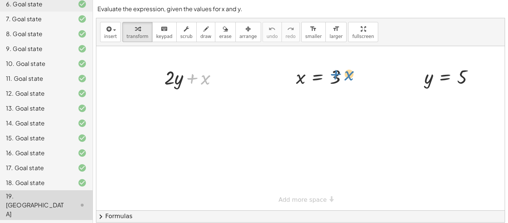
click at [342, 76] on div "+ x + · 2 · y + x x = 3 y = 5" at bounding box center [300, 128] width 408 height 164
click at [193, 78] on div at bounding box center [194, 76] width 66 height 25
click at [177, 82] on div at bounding box center [194, 76] width 66 height 25
click at [171, 81] on div at bounding box center [194, 76] width 66 height 25
drag, startPoint x: 210, startPoint y: 77, endPoint x: 174, endPoint y: 77, distance: 36.1
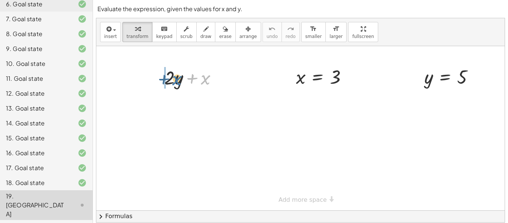
click at [174, 77] on div at bounding box center [194, 76] width 66 height 25
click at [186, 101] on div at bounding box center [194, 102] width 66 height 25
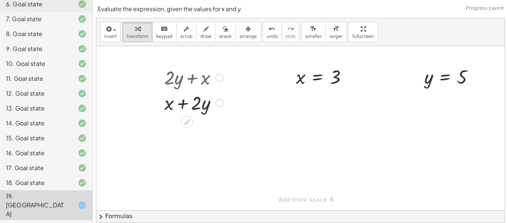
click at [218, 103] on div at bounding box center [219, 103] width 8 height 8
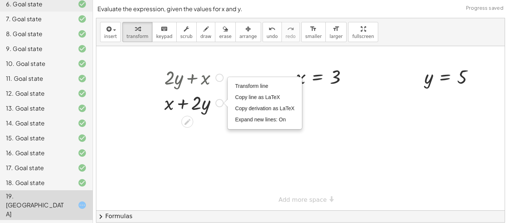
click at [214, 106] on div at bounding box center [194, 102] width 66 height 25
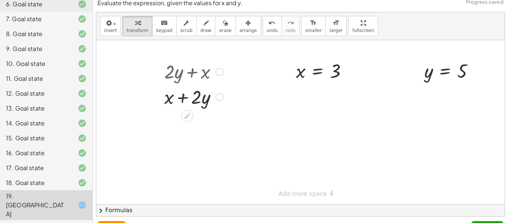
scroll to position [23, 0]
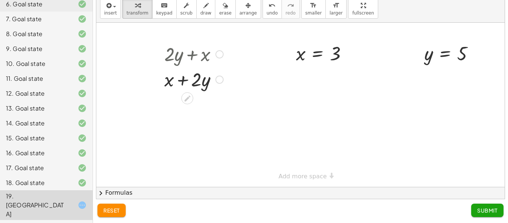
click at [193, 81] on div at bounding box center [194, 78] width 66 height 25
click at [317, 55] on div at bounding box center [324, 53] width 65 height 25
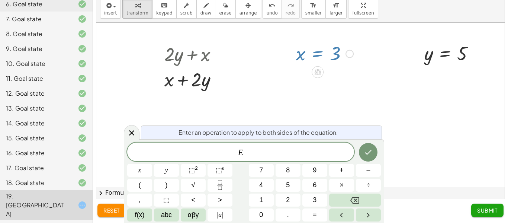
drag, startPoint x: 342, startPoint y: 56, endPoint x: 329, endPoint y: 57, distance: 12.7
click at [329, 57] on div at bounding box center [324, 53] width 65 height 25
click at [304, 52] on div at bounding box center [324, 53] width 65 height 25
drag, startPoint x: 304, startPoint y: 52, endPoint x: 344, endPoint y: 52, distance: 40.2
click at [344, 52] on div at bounding box center [324, 53] width 65 height 25
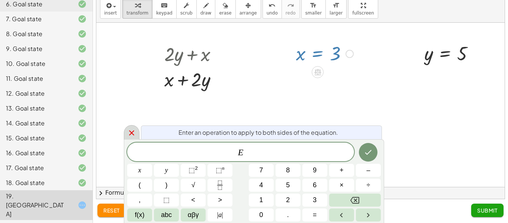
click at [127, 130] on icon at bounding box center [131, 132] width 9 height 9
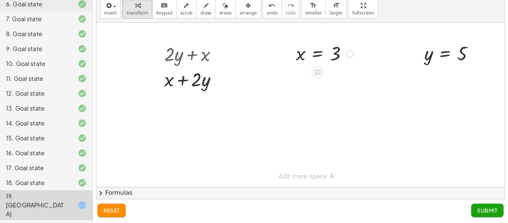
click at [117, 217] on div "reset Submit" at bounding box center [300, 211] width 415 height 24
click at [119, 214] on button "reset" at bounding box center [111, 209] width 28 height 13
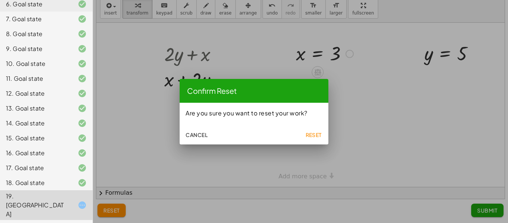
click at [307, 133] on span "Reset" at bounding box center [313, 134] width 16 height 7
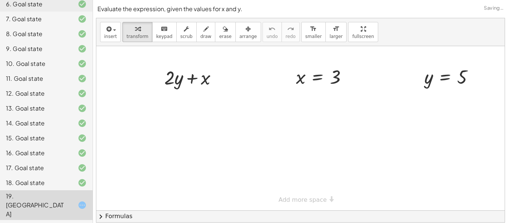
scroll to position [23, 0]
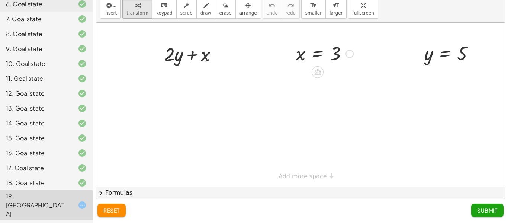
drag, startPoint x: 334, startPoint y: 52, endPoint x: 339, endPoint y: 55, distance: 5.8
click at [212, 58] on div "+ · 2 · y + x x = 3 y = 5" at bounding box center [300, 105] width 408 height 164
drag, startPoint x: 339, startPoint y: 55, endPoint x: 211, endPoint y: 61, distance: 127.6
click at [180, 87] on div at bounding box center [193, 78] width 67 height 25
drag, startPoint x: 429, startPoint y: 55, endPoint x: 410, endPoint y: 57, distance: 18.2
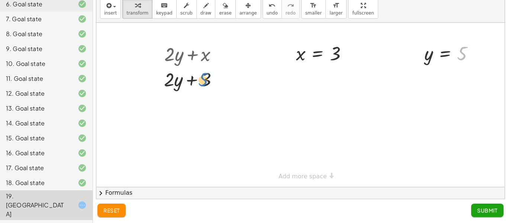
drag, startPoint x: 461, startPoint y: 53, endPoint x: 202, endPoint y: 79, distance: 260.1
drag, startPoint x: 463, startPoint y: 52, endPoint x: 182, endPoint y: 78, distance: 282.6
click at [173, 80] on div at bounding box center [193, 78] width 73 height 25
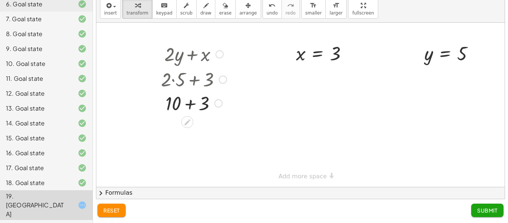
click at [189, 81] on div at bounding box center [193, 78] width 73 height 25
click at [191, 111] on div at bounding box center [193, 103] width 73 height 25
drag, startPoint x: 461, startPoint y: 52, endPoint x: 342, endPoint y: 53, distance: 119.0
click at [491, 212] on span "Submit" at bounding box center [487, 210] width 20 height 7
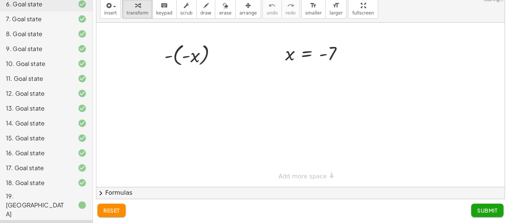
scroll to position [9, 0]
